Goal: Check status: Check status

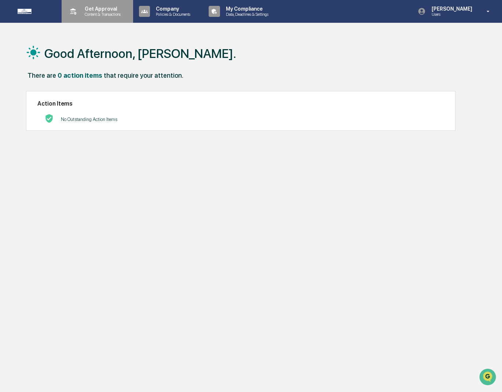
click at [112, 14] on p "Content & Transactions" at bounding box center [101, 14] width 45 height 5
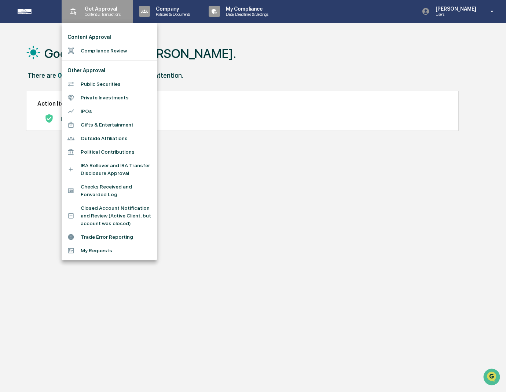
click at [112, 14] on div at bounding box center [253, 196] width 506 height 392
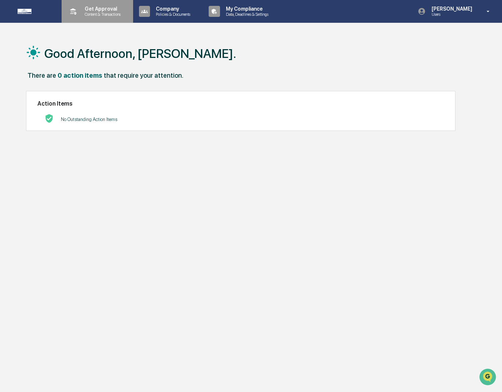
click at [92, 16] on p "Content & Transactions" at bounding box center [101, 14] width 45 height 5
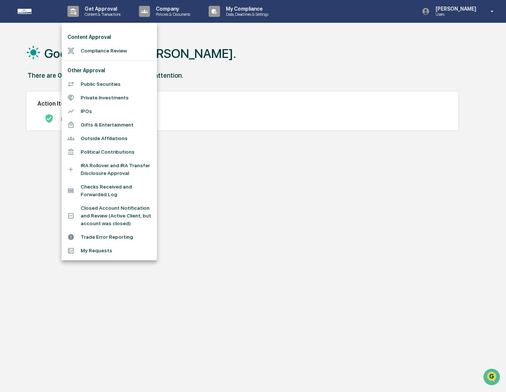
click at [138, 50] on li "Compliance Review" at bounding box center [109, 51] width 95 height 14
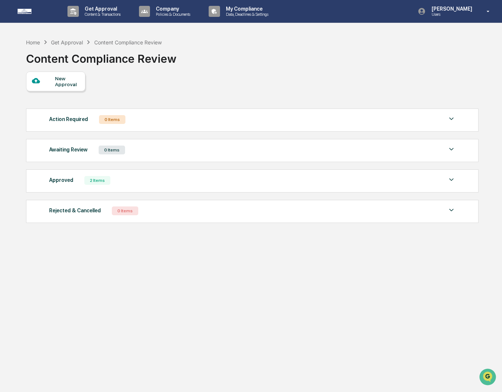
click at [67, 179] on div "Approved" at bounding box center [61, 180] width 24 height 10
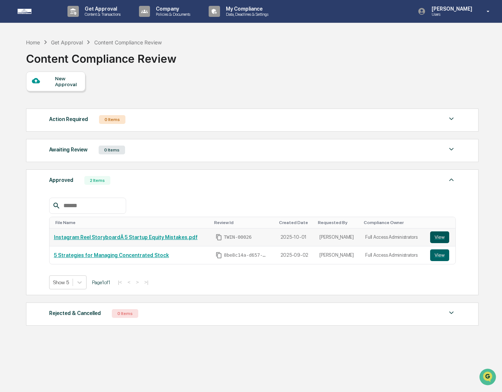
click at [433, 235] on button "View" at bounding box center [439, 237] width 19 height 12
